Goal: Task Accomplishment & Management: Complete application form

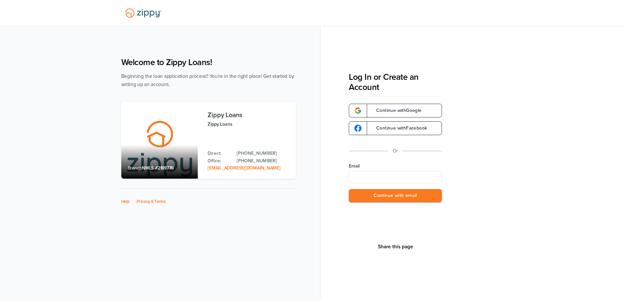
click at [371, 173] on input "Email" at bounding box center [395, 177] width 93 height 13
type input "**********"
click at [376, 196] on button "Continue with email" at bounding box center [395, 195] width 93 height 13
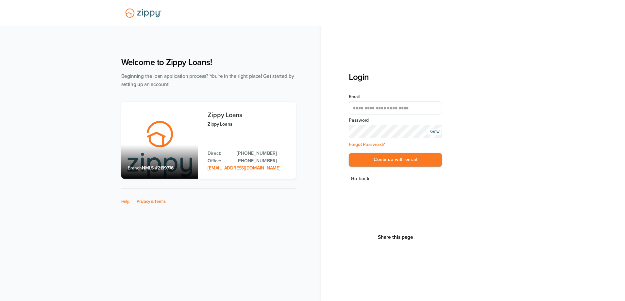
click at [349, 153] on button "Continue with email" at bounding box center [395, 159] width 93 height 13
